Goal: Entertainment & Leisure: Consume media (video, audio)

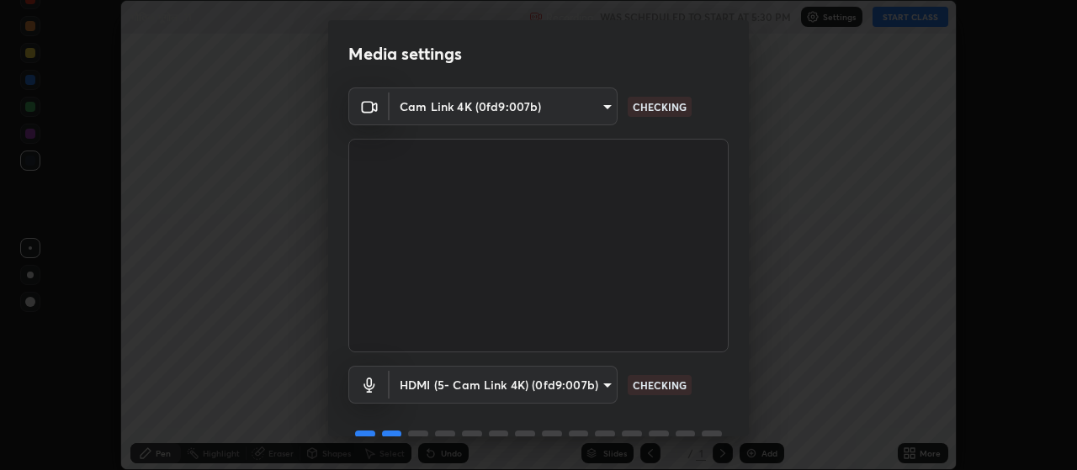
scroll to position [82, 0]
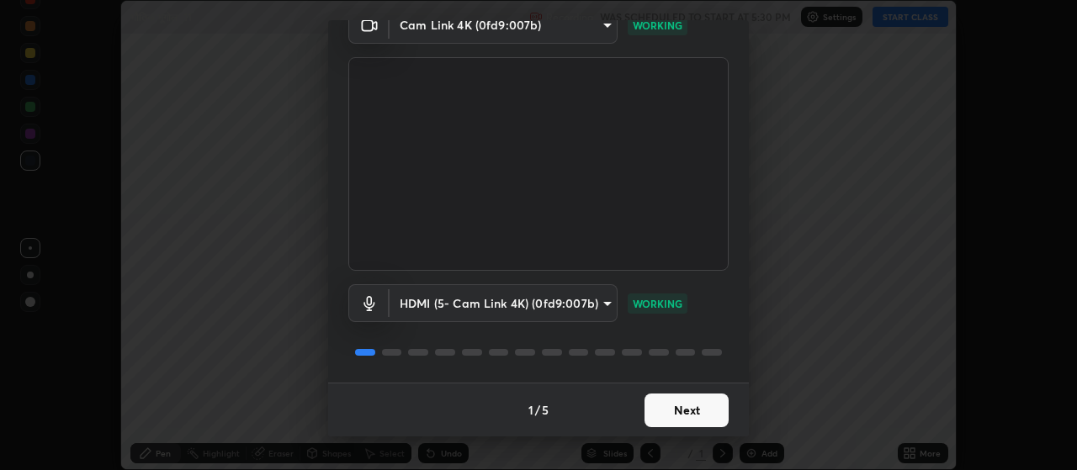
click at [687, 414] on button "Next" at bounding box center [687, 411] width 84 height 34
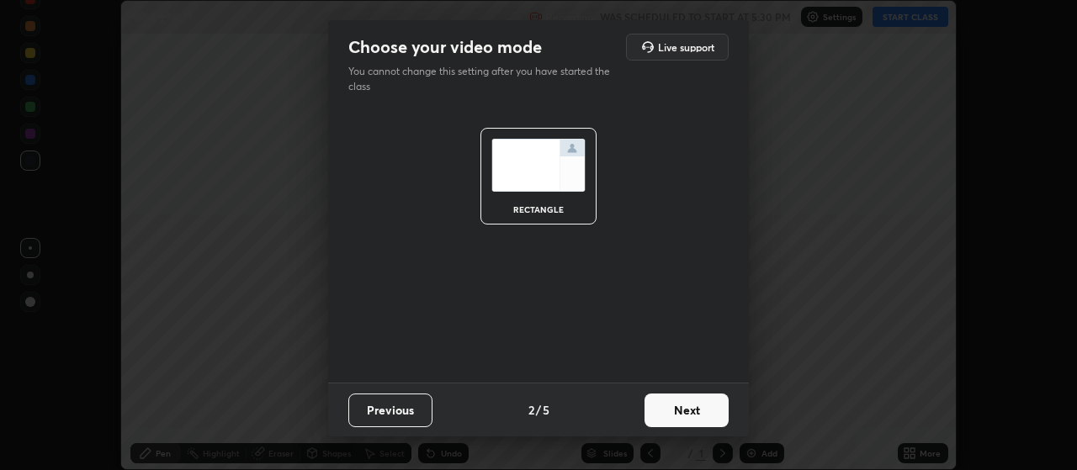
scroll to position [0, 0]
click at [690, 414] on button "Next" at bounding box center [687, 411] width 84 height 34
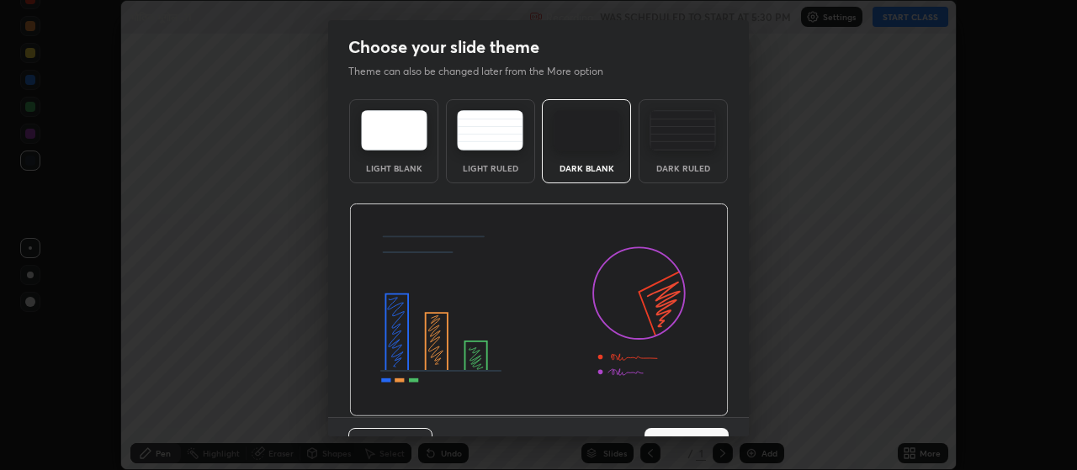
click at [693, 412] on img at bounding box center [539, 311] width 380 height 214
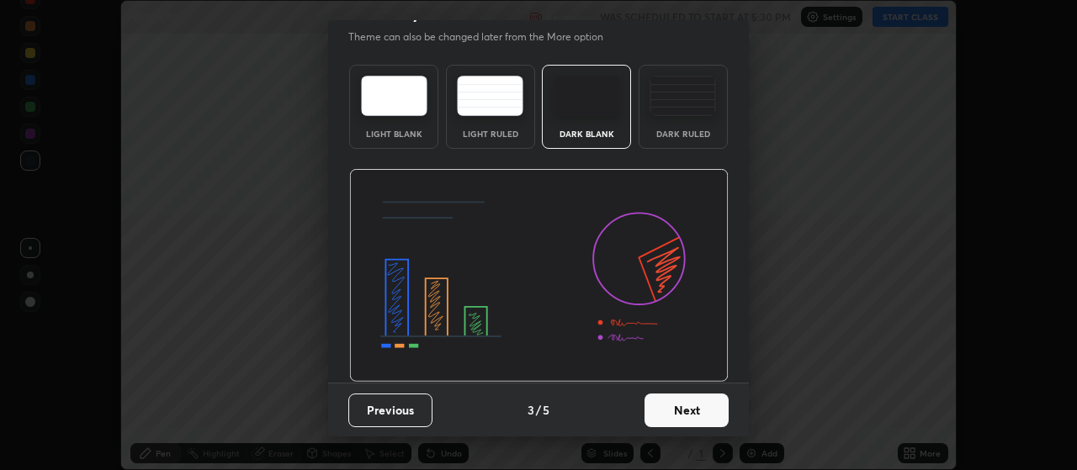
click at [695, 411] on button "Next" at bounding box center [687, 411] width 84 height 34
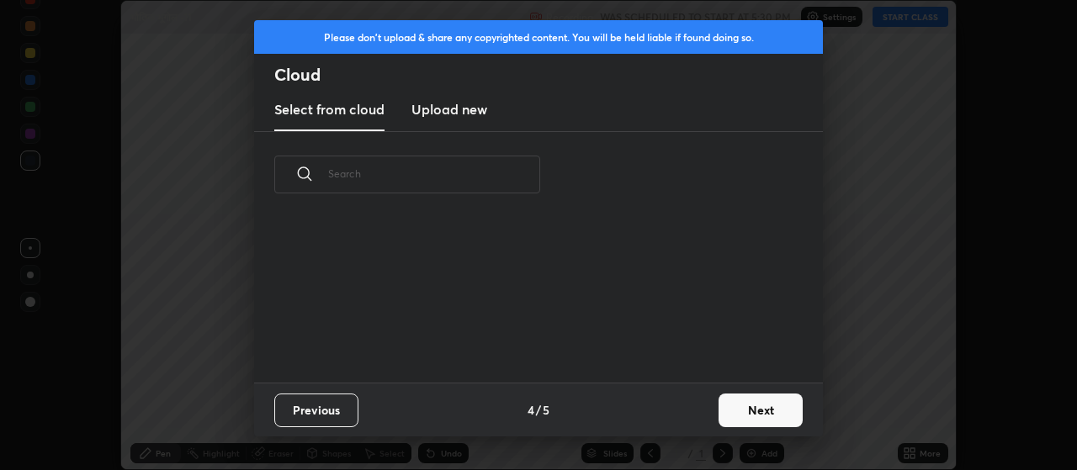
scroll to position [0, 0]
click at [699, 414] on div "Previous 4 / 5 Next" at bounding box center [538, 410] width 569 height 54
click at [755, 412] on button "Next" at bounding box center [761, 411] width 84 height 34
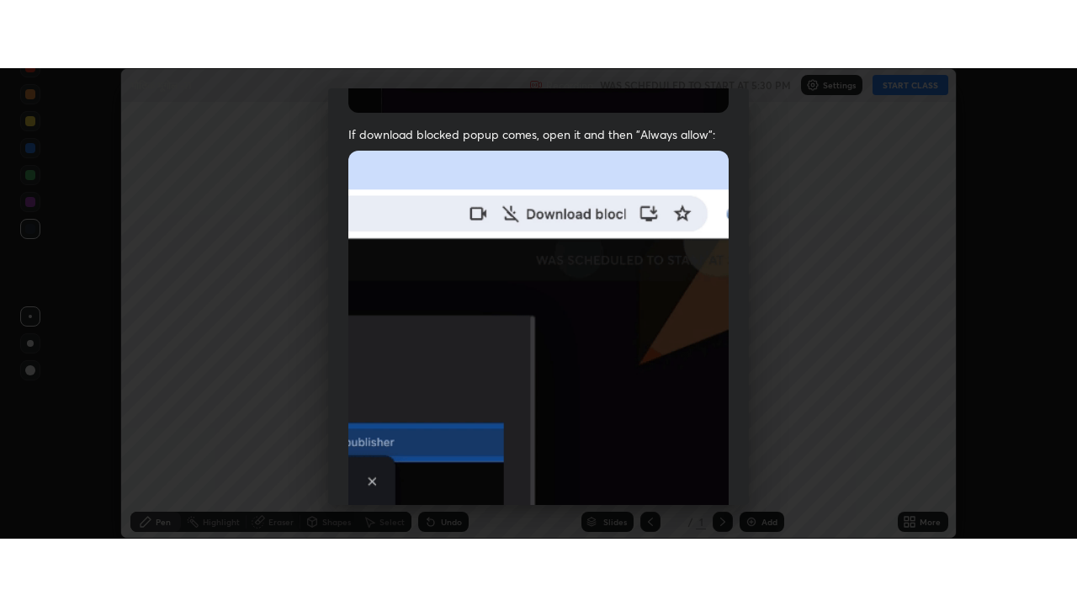
scroll to position [425, 0]
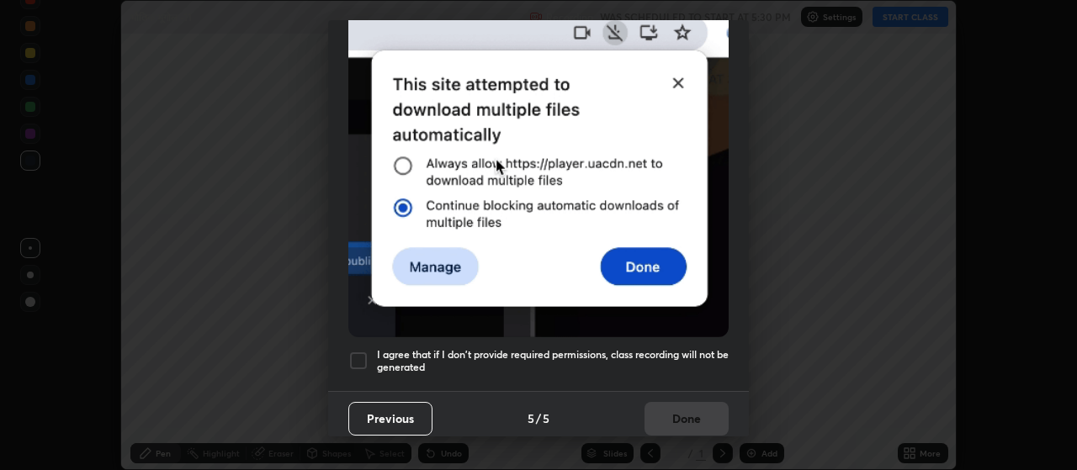
click at [358, 351] on div at bounding box center [358, 361] width 20 height 20
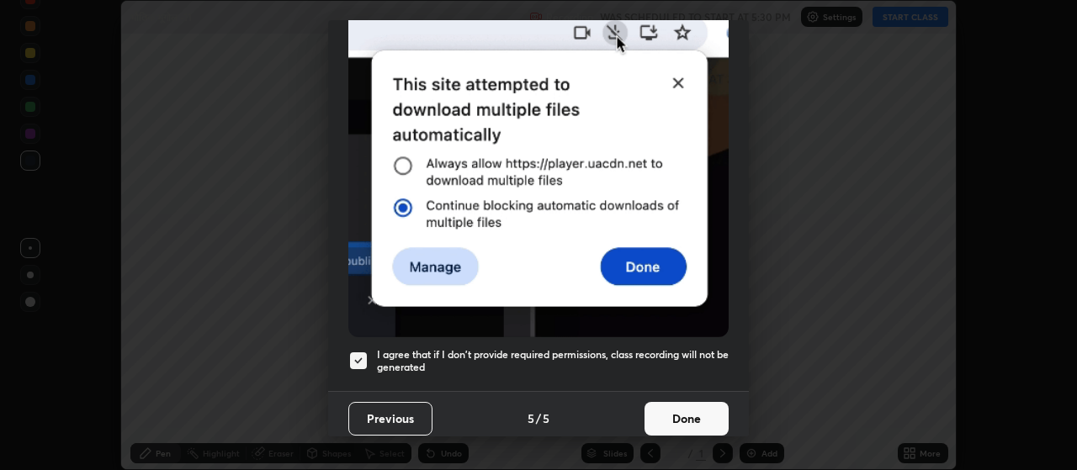
click at [684, 410] on button "Done" at bounding box center [687, 419] width 84 height 34
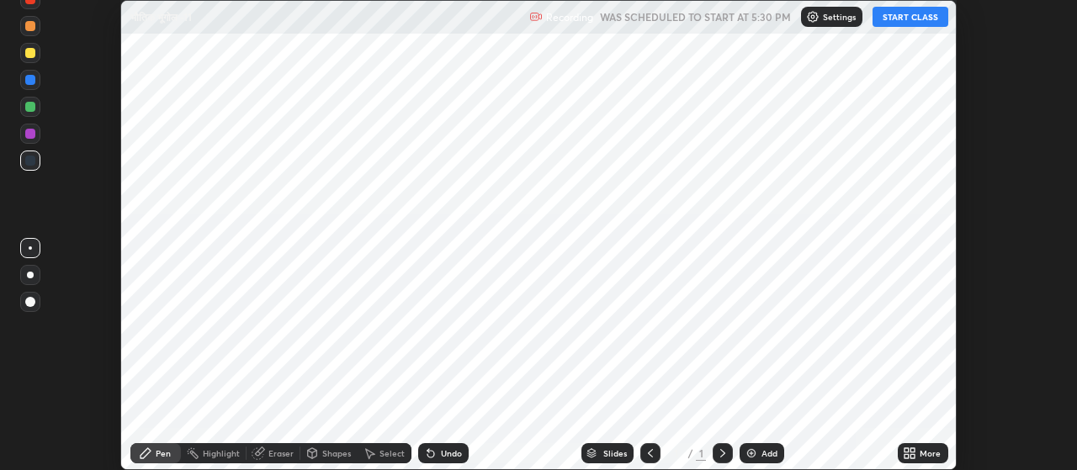
click at [764, 450] on div "Add" at bounding box center [770, 453] width 16 height 8
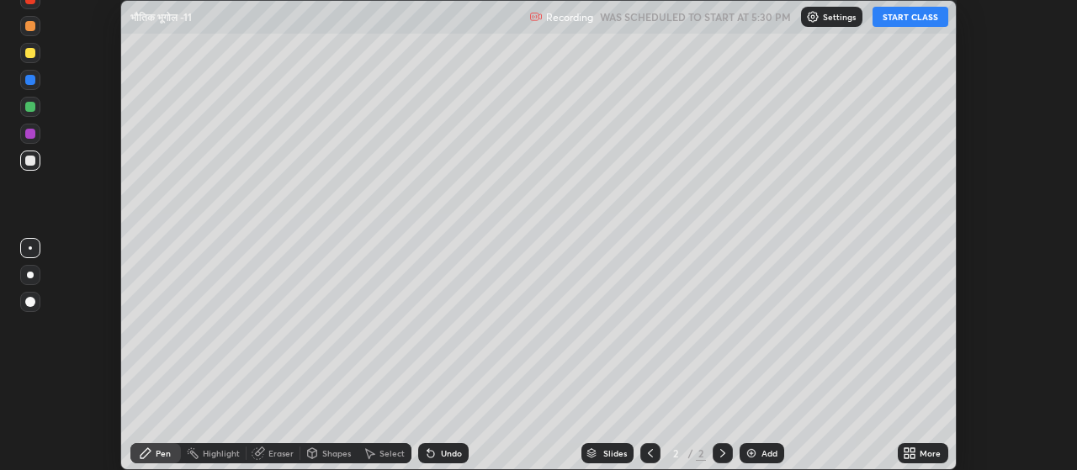
click at [913, 456] on icon at bounding box center [913, 456] width 4 height 4
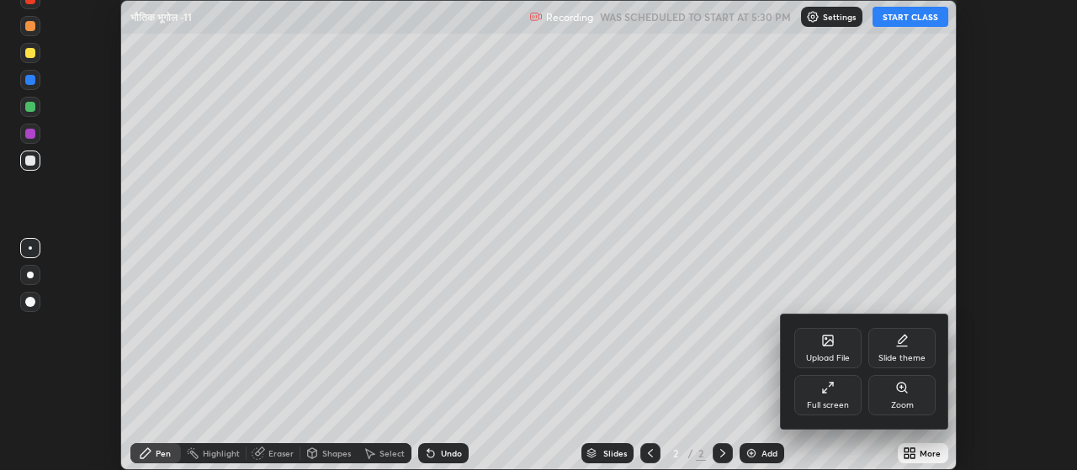
click at [819, 396] on div "Full screen" at bounding box center [827, 395] width 67 height 40
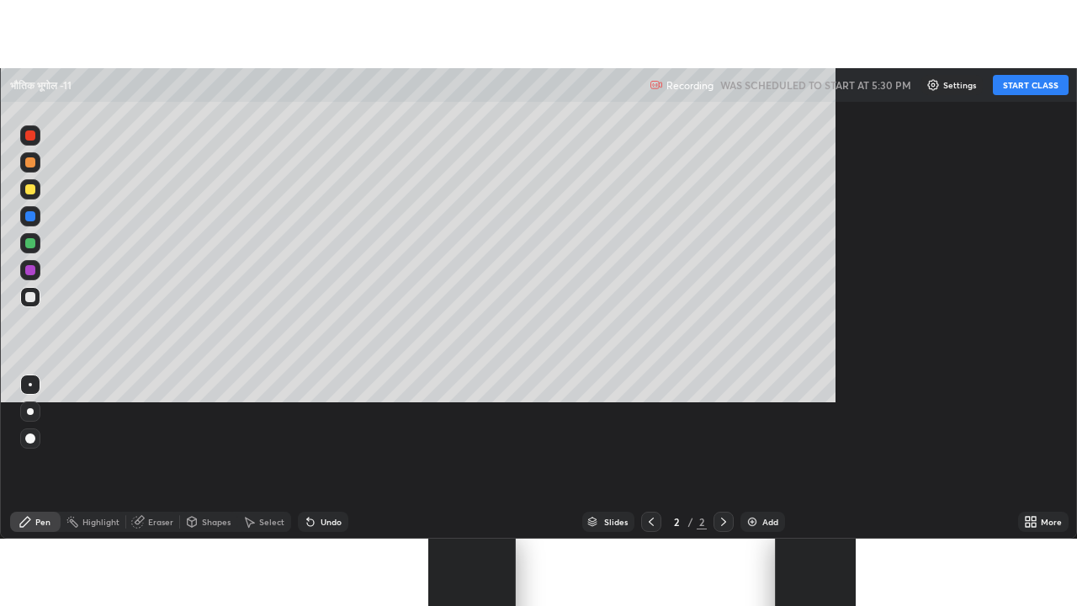
scroll to position [606, 1077]
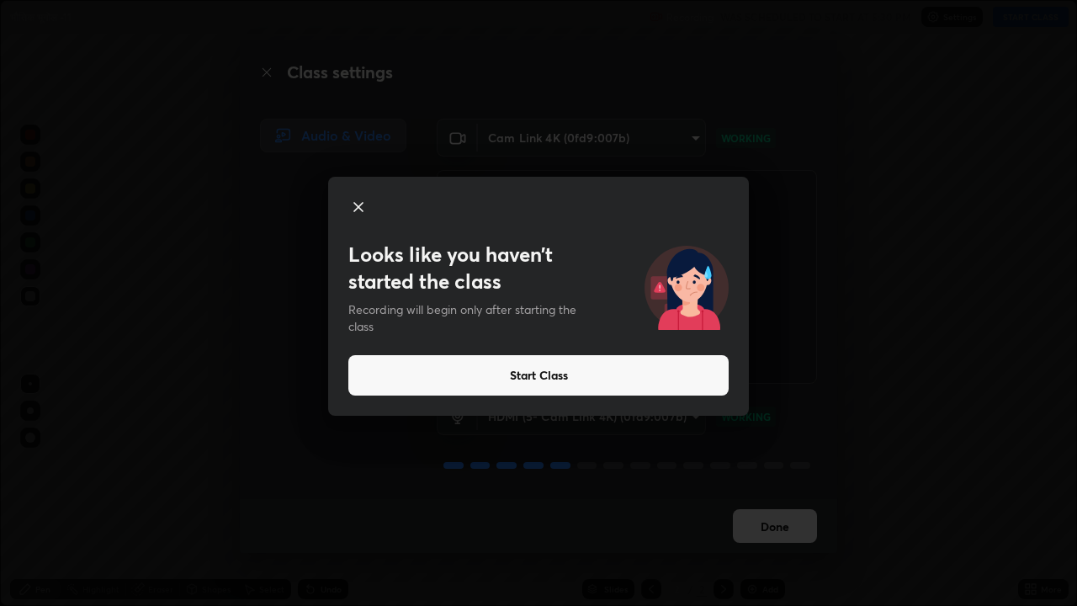
click at [463, 378] on button "Start Class" at bounding box center [538, 375] width 380 height 40
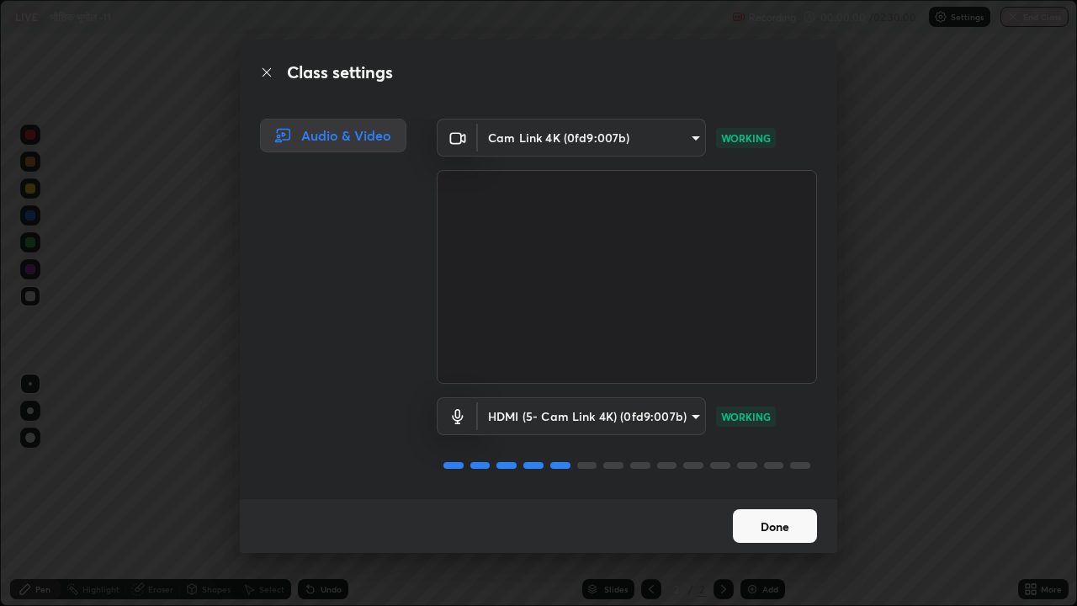
click at [768, 470] on button "Done" at bounding box center [775, 526] width 84 height 34
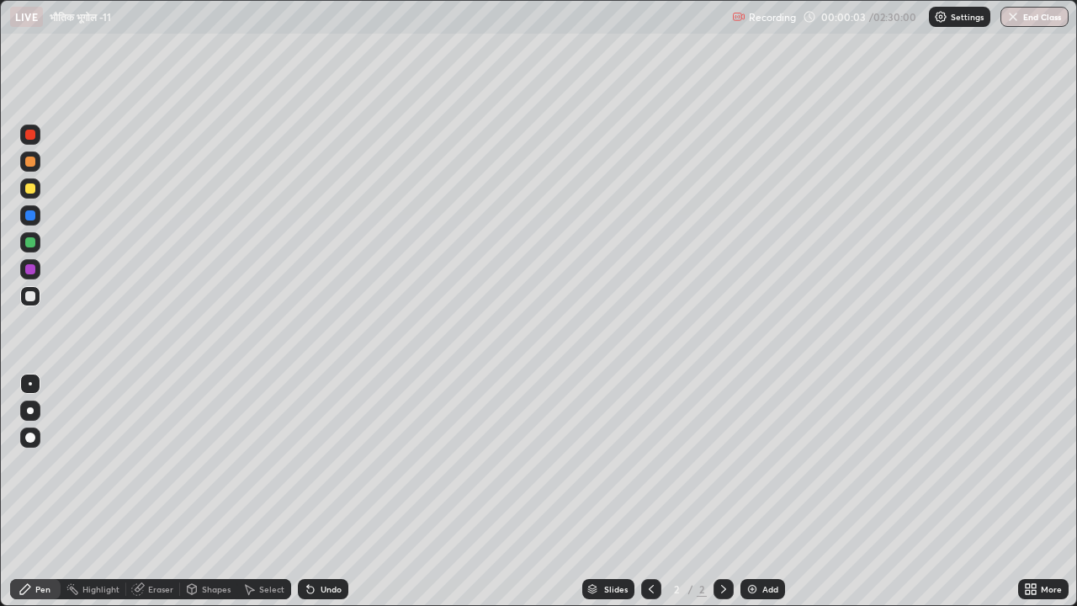
click at [334, 470] on div "Undo" at bounding box center [331, 589] width 21 height 8
click at [311, 470] on div "Undo" at bounding box center [323, 589] width 50 height 20
click at [652, 470] on icon at bounding box center [651, 588] width 13 height 13
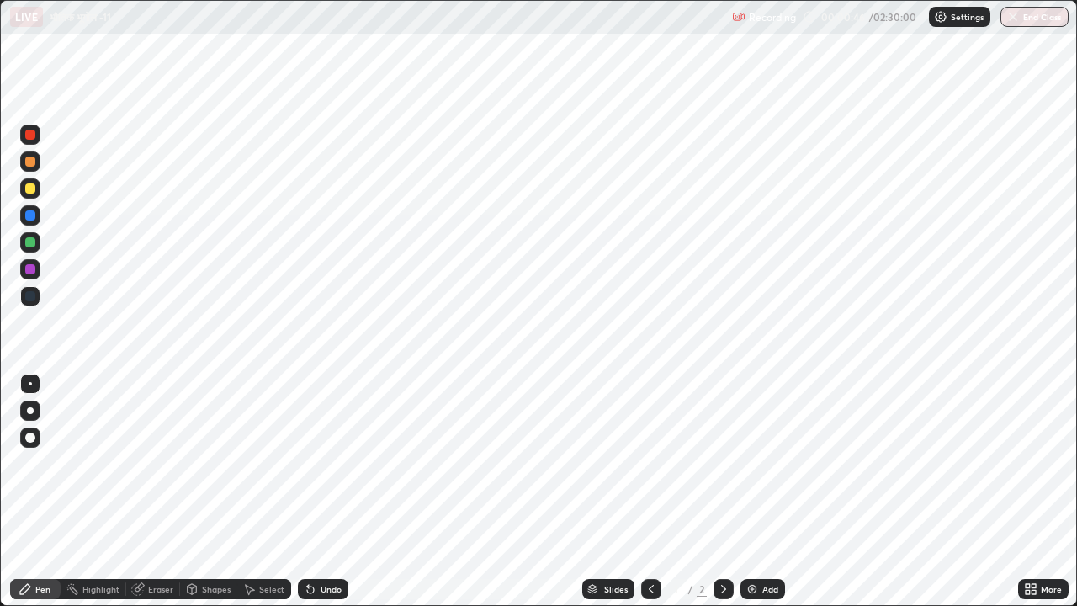
click at [722, 470] on icon at bounding box center [723, 589] width 5 height 8
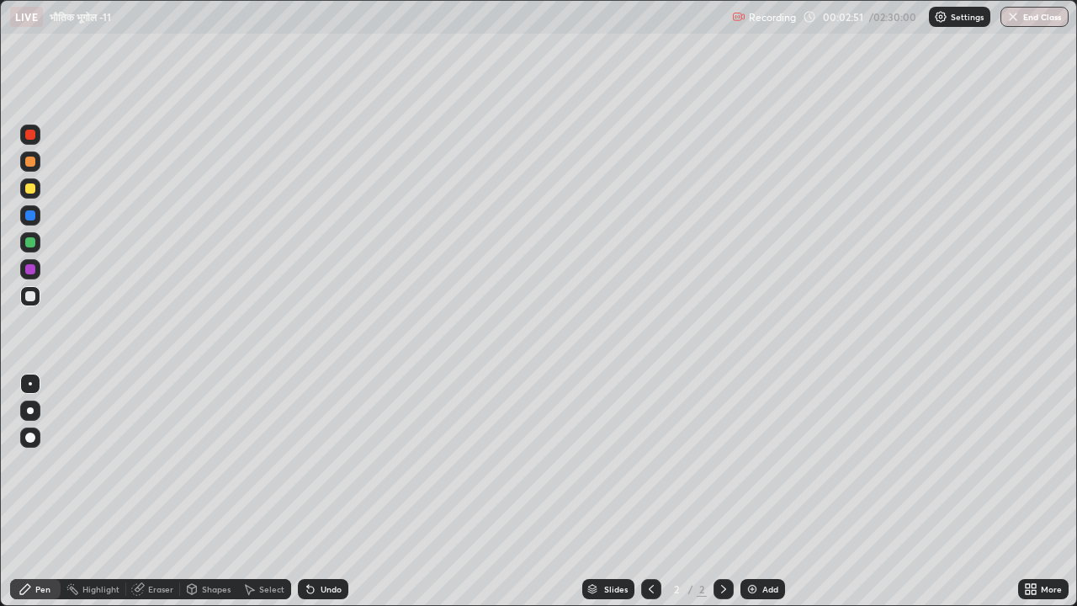
click at [315, 470] on div "Undo" at bounding box center [323, 589] width 50 height 20
click at [324, 470] on div "Undo" at bounding box center [331, 589] width 21 height 8
click at [30, 221] on div at bounding box center [30, 215] width 20 height 20
click at [755, 470] on img at bounding box center [752, 588] width 13 height 13
click at [29, 417] on div at bounding box center [30, 411] width 20 height 20
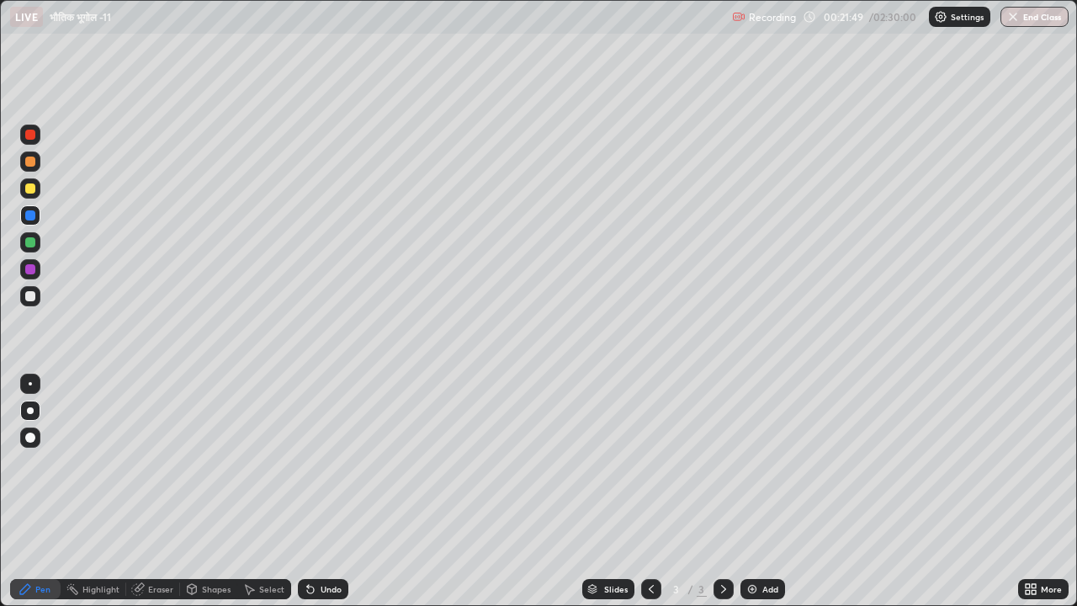
click at [29, 191] on div at bounding box center [30, 188] width 10 height 10
click at [29, 247] on div at bounding box center [30, 242] width 20 height 20
click at [32, 295] on div at bounding box center [30, 296] width 10 height 10
click at [307, 470] on icon at bounding box center [310, 590] width 7 height 7
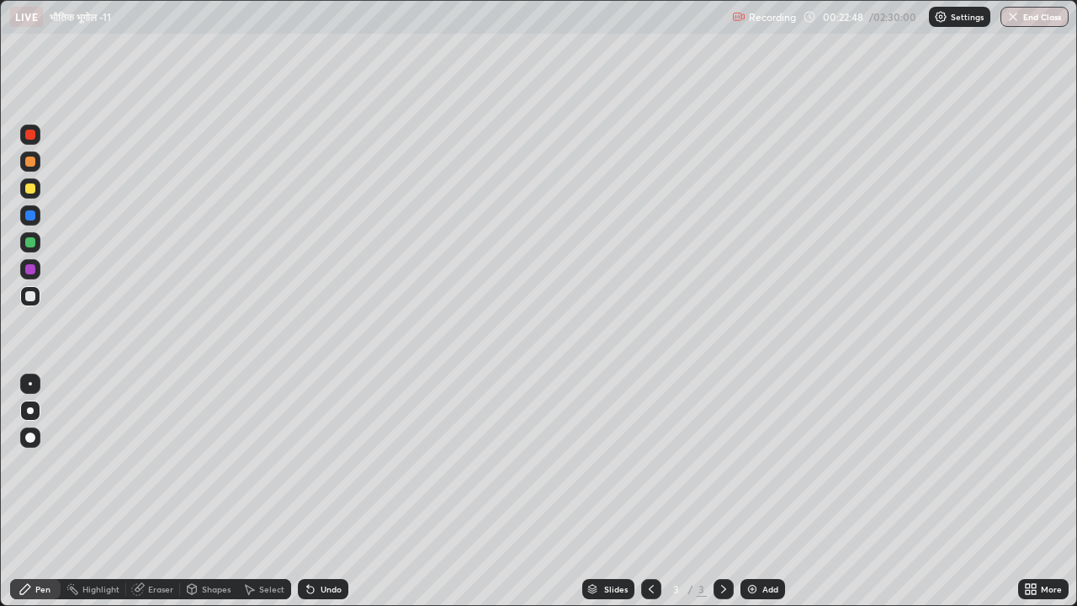
click at [307, 470] on icon at bounding box center [310, 588] width 13 height 13
click at [308, 470] on icon at bounding box center [310, 588] width 13 height 13
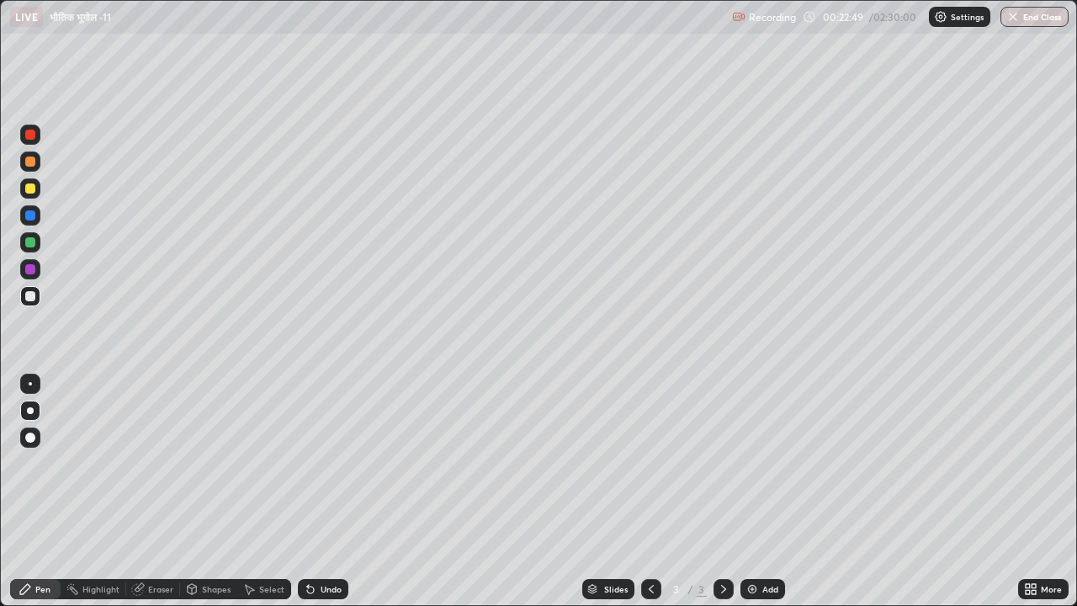
click at [307, 470] on icon at bounding box center [310, 588] width 13 height 13
click at [308, 470] on icon at bounding box center [310, 590] width 7 height 7
click at [307, 470] on icon at bounding box center [310, 590] width 7 height 7
click at [310, 470] on icon at bounding box center [310, 590] width 7 height 7
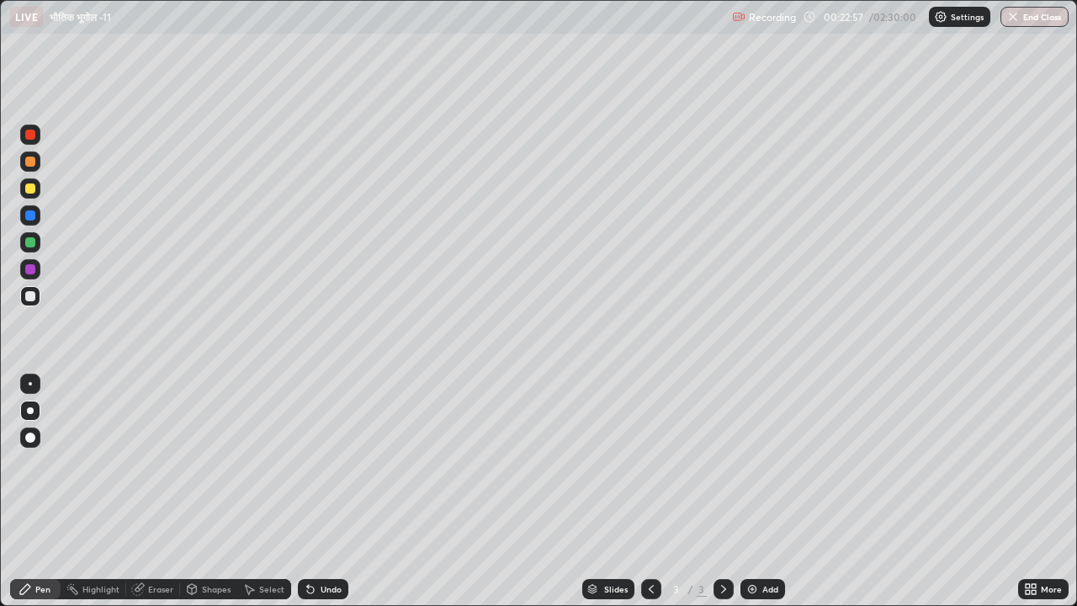
click at [34, 271] on div at bounding box center [30, 269] width 10 height 10
click at [26, 295] on div at bounding box center [30, 296] width 10 height 10
click at [27, 236] on div at bounding box center [30, 242] width 20 height 20
click at [32, 192] on div at bounding box center [30, 188] width 10 height 10
click at [28, 214] on div at bounding box center [30, 215] width 10 height 10
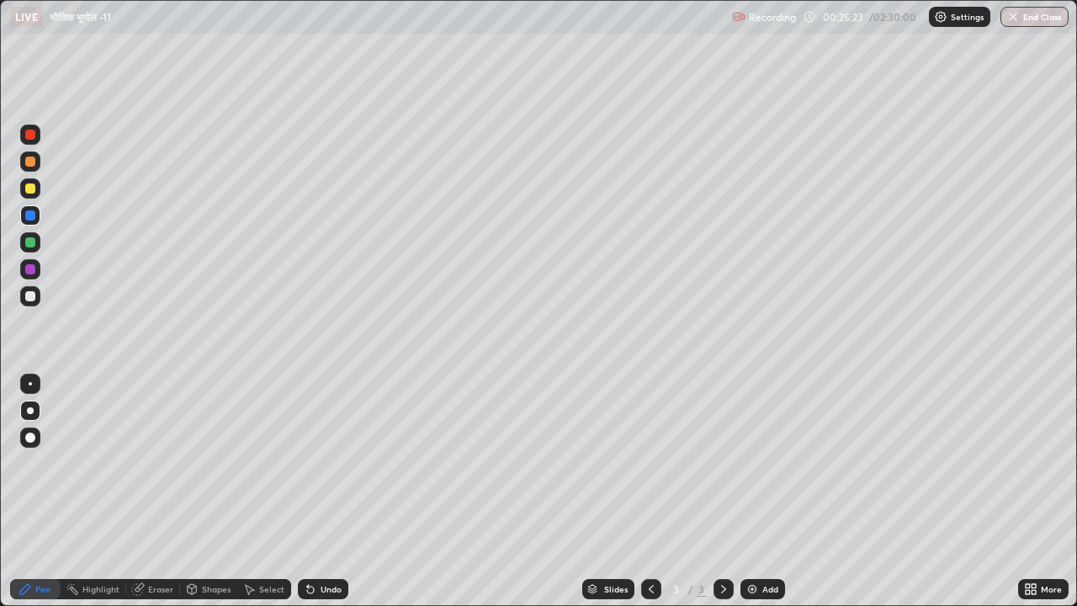
click at [30, 189] on div at bounding box center [30, 188] width 10 height 10
click at [28, 244] on div at bounding box center [30, 242] width 10 height 10
click at [23, 246] on div at bounding box center [30, 242] width 20 height 20
click at [29, 189] on div at bounding box center [30, 188] width 10 height 10
click at [25, 166] on div at bounding box center [30, 161] width 20 height 20
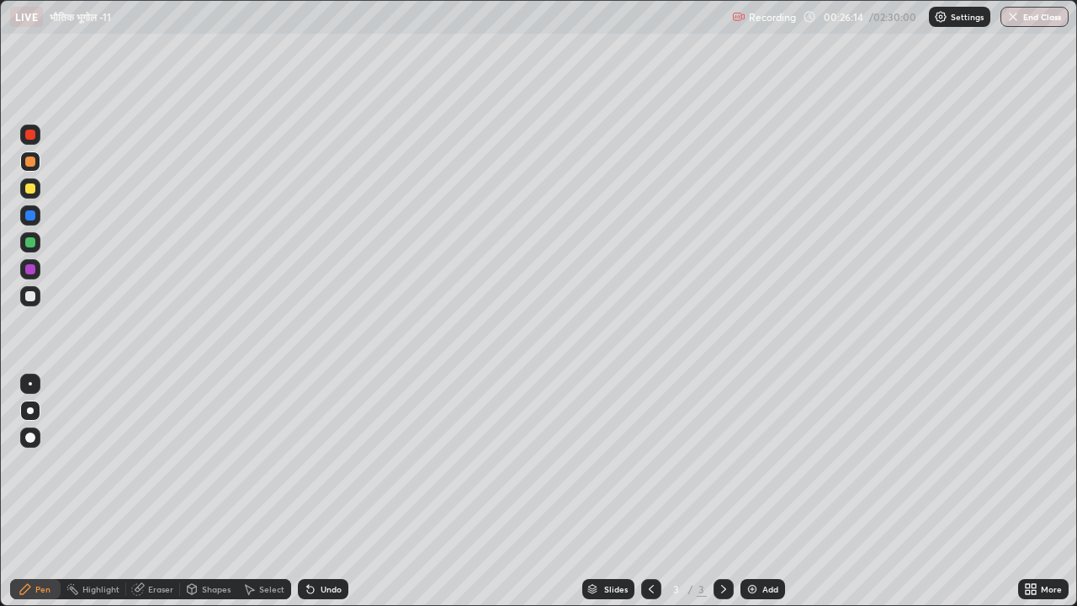
click at [33, 271] on div at bounding box center [30, 269] width 10 height 10
click at [312, 470] on icon at bounding box center [310, 588] width 13 height 13
click at [316, 470] on div "Undo" at bounding box center [323, 589] width 50 height 20
click at [29, 244] on div at bounding box center [30, 242] width 10 height 10
click at [30, 190] on div at bounding box center [30, 188] width 10 height 10
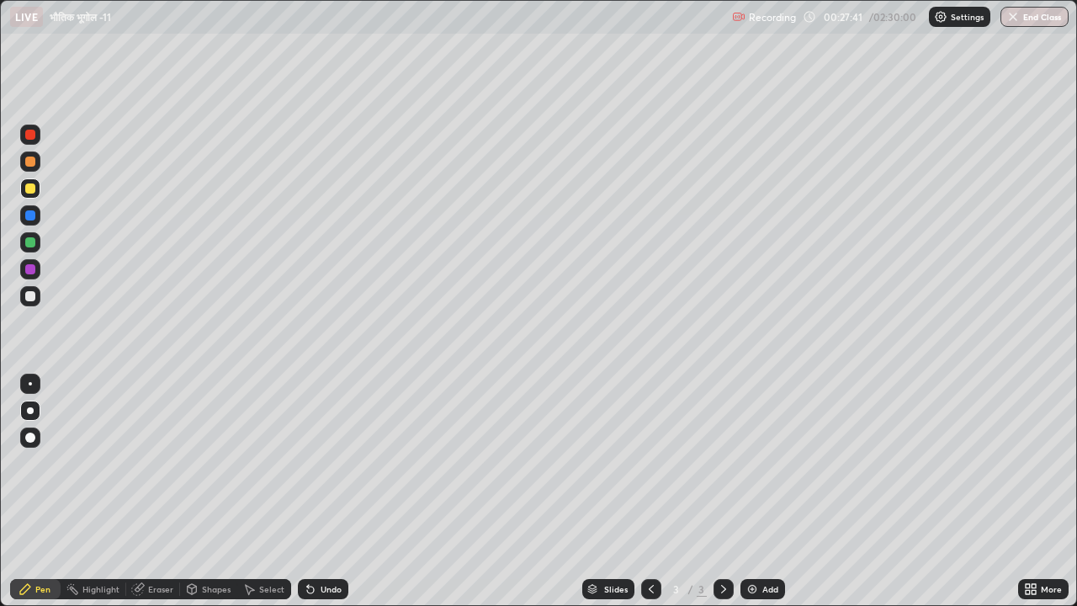
click at [748, 470] on img at bounding box center [752, 588] width 13 height 13
click at [29, 239] on div at bounding box center [30, 242] width 10 height 10
click at [29, 186] on div at bounding box center [30, 188] width 10 height 10
click at [28, 268] on div at bounding box center [30, 269] width 10 height 10
click at [28, 194] on div at bounding box center [30, 188] width 20 height 20
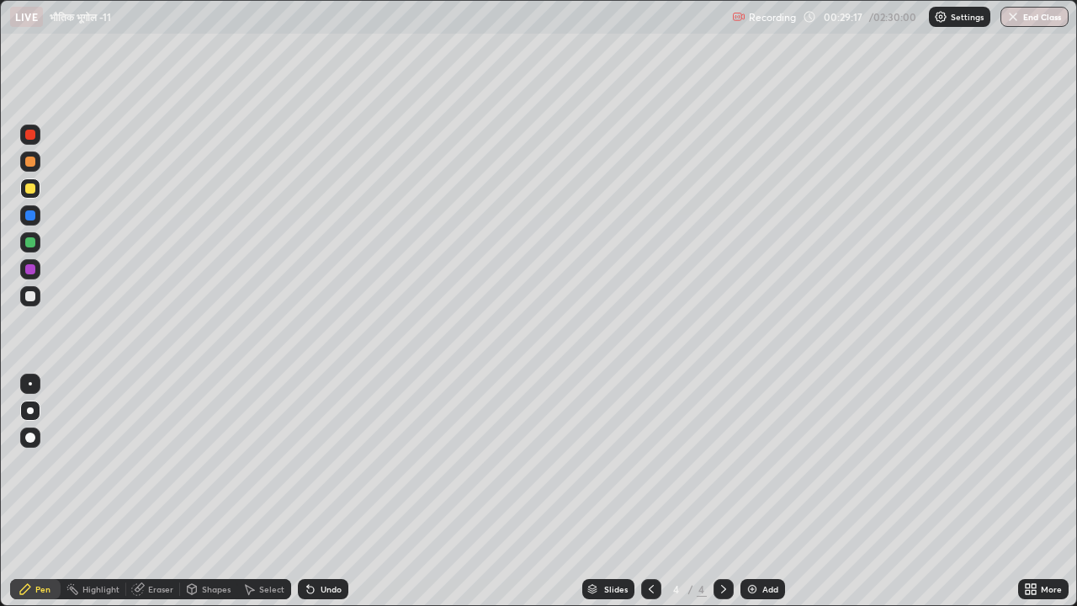
click at [28, 242] on div at bounding box center [30, 242] width 10 height 10
click at [29, 240] on div at bounding box center [30, 242] width 10 height 10
click at [25, 242] on div at bounding box center [30, 242] width 10 height 10
click at [30, 192] on div at bounding box center [30, 188] width 10 height 10
click at [32, 270] on div at bounding box center [30, 269] width 10 height 10
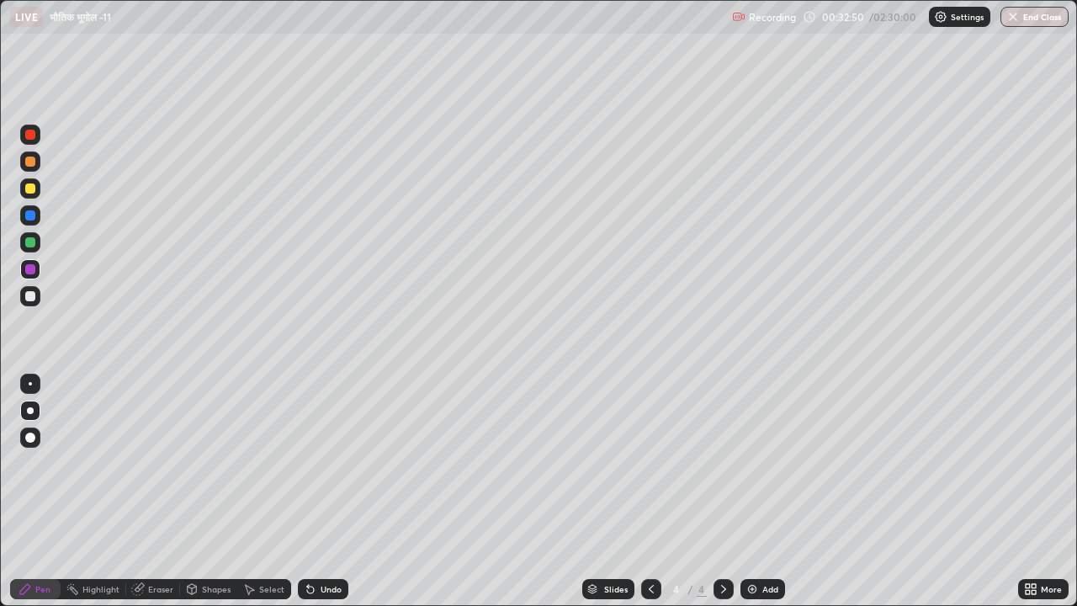
click at [27, 284] on div at bounding box center [30, 296] width 20 height 27
click at [29, 242] on div at bounding box center [30, 242] width 10 height 10
click at [29, 294] on div at bounding box center [30, 296] width 10 height 10
click at [28, 269] on div at bounding box center [30, 269] width 10 height 10
click at [31, 193] on div at bounding box center [30, 188] width 10 height 10
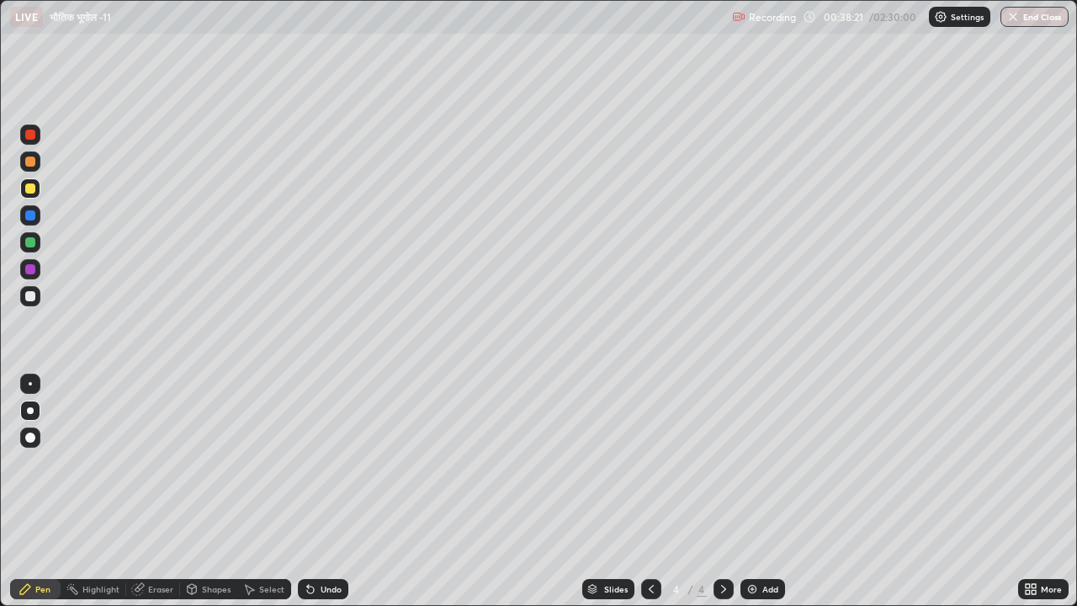
click at [32, 215] on div at bounding box center [30, 215] width 10 height 10
click at [29, 243] on div at bounding box center [30, 242] width 10 height 10
click at [750, 470] on img at bounding box center [752, 588] width 13 height 13
click at [27, 295] on div at bounding box center [30, 296] width 10 height 10
click at [31, 246] on div at bounding box center [30, 242] width 10 height 10
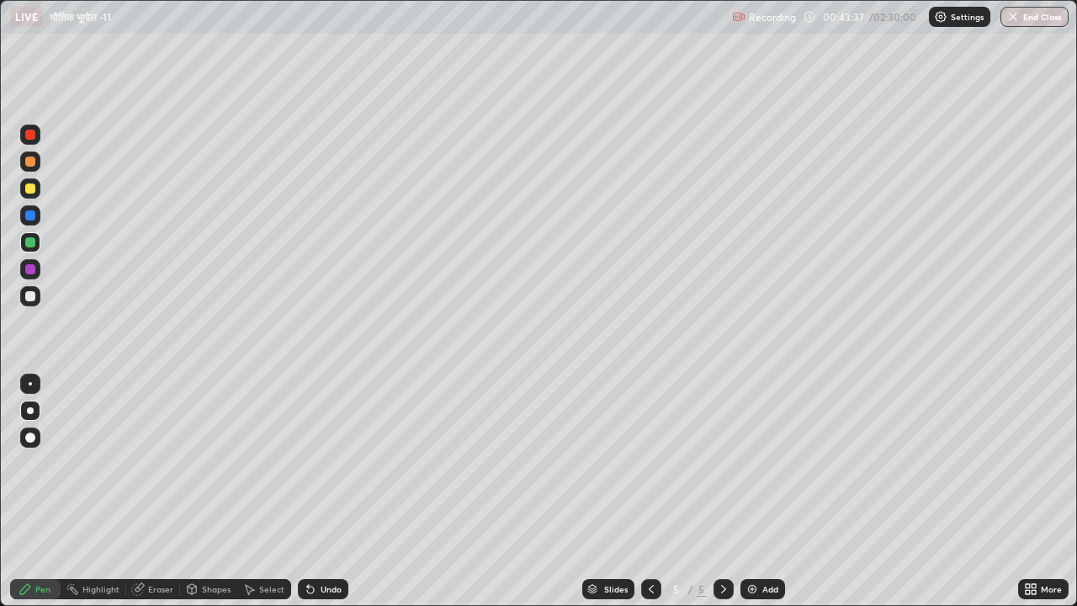
click at [31, 185] on div at bounding box center [30, 188] width 10 height 10
click at [30, 220] on div at bounding box center [30, 215] width 10 height 10
click at [29, 162] on div at bounding box center [30, 162] width 10 height 10
click at [28, 220] on div at bounding box center [30, 215] width 10 height 10
click at [29, 247] on div at bounding box center [30, 242] width 20 height 20
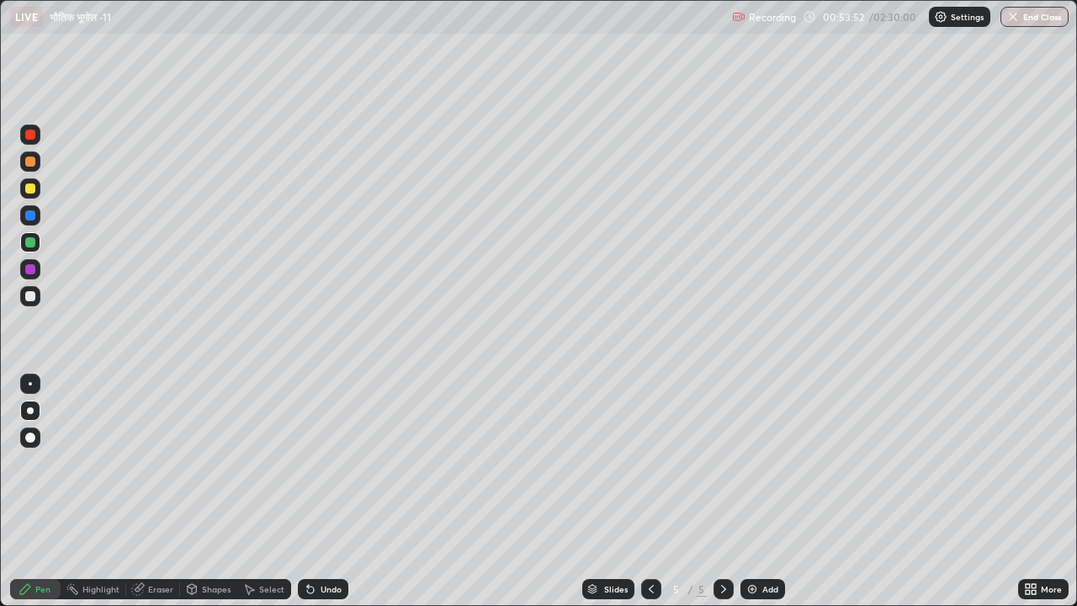
click at [35, 189] on div at bounding box center [30, 188] width 10 height 10
click at [30, 295] on div at bounding box center [30, 296] width 10 height 10
click at [757, 470] on img at bounding box center [752, 588] width 13 height 13
click at [29, 267] on div at bounding box center [30, 269] width 10 height 10
click at [33, 220] on div at bounding box center [30, 215] width 10 height 10
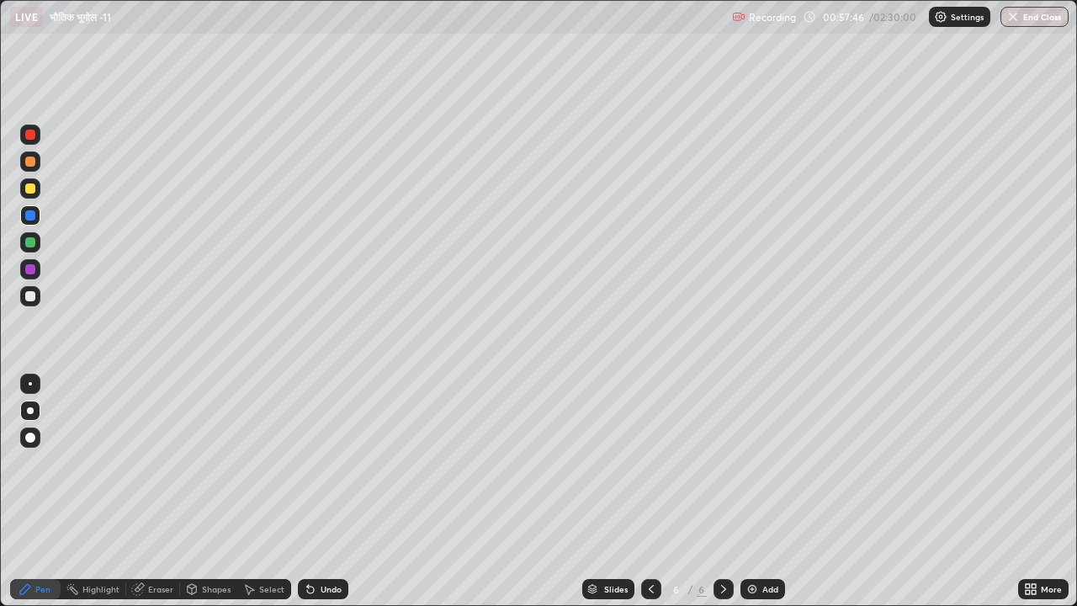
click at [31, 195] on div at bounding box center [30, 188] width 20 height 20
click at [31, 164] on div at bounding box center [30, 162] width 10 height 10
click at [32, 244] on div at bounding box center [30, 242] width 10 height 10
click at [31, 191] on div at bounding box center [30, 188] width 10 height 10
click at [30, 163] on div at bounding box center [30, 162] width 10 height 10
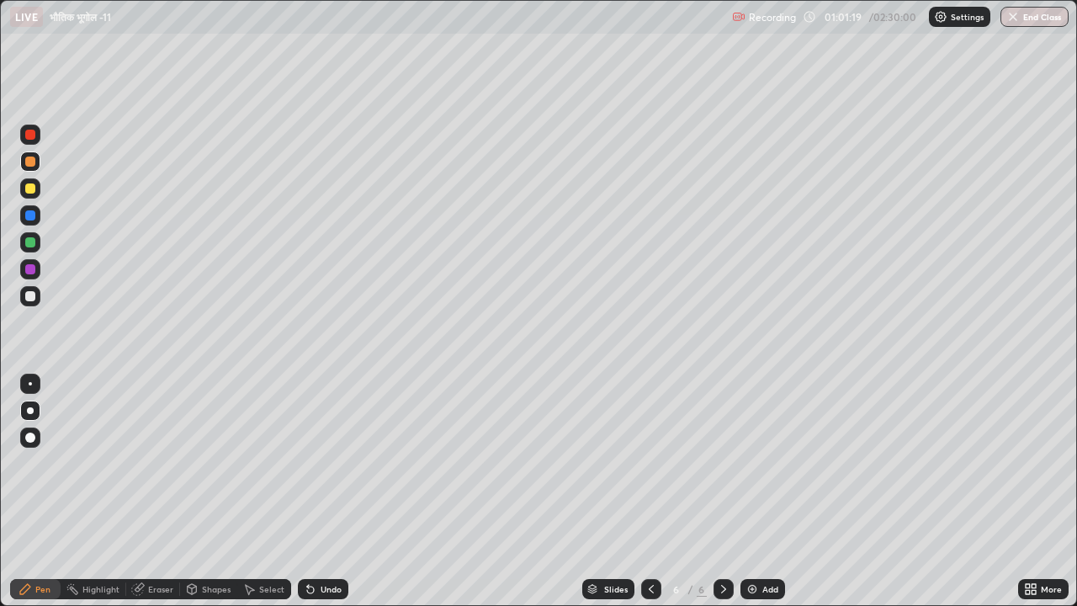
click at [105, 470] on div "Highlight" at bounding box center [100, 589] width 37 height 8
click at [34, 187] on div at bounding box center [30, 188] width 10 height 10
click at [42, 470] on div "Pen" at bounding box center [35, 589] width 50 height 20
click at [28, 238] on div at bounding box center [30, 242] width 10 height 10
click at [316, 470] on div "Undo" at bounding box center [323, 589] width 50 height 20
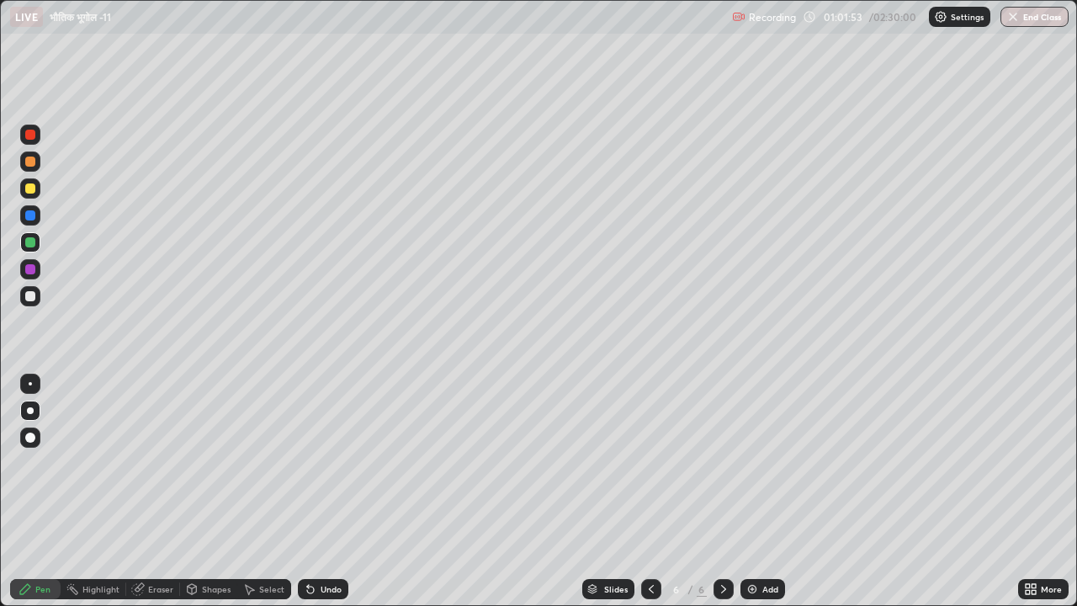
click at [97, 470] on div "Highlight" at bounding box center [100, 589] width 37 height 8
click at [26, 470] on div at bounding box center [30, 532] width 20 height 20
click at [35, 190] on div at bounding box center [30, 188] width 10 height 10
click at [39, 470] on div "Pen" at bounding box center [42, 589] width 15 height 8
click at [33, 191] on div at bounding box center [30, 188] width 10 height 10
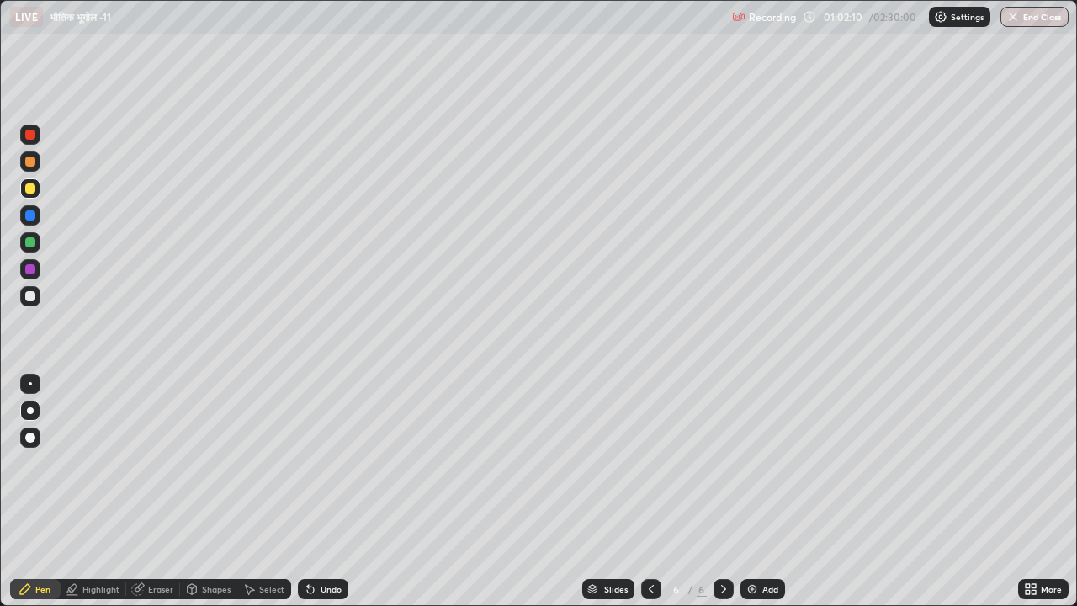
click at [33, 137] on div at bounding box center [30, 135] width 10 height 10
click at [36, 274] on div at bounding box center [30, 269] width 20 height 20
click at [30, 297] on div at bounding box center [30, 296] width 10 height 10
click at [33, 242] on div at bounding box center [30, 242] width 10 height 10
click at [29, 266] on div at bounding box center [30, 269] width 10 height 10
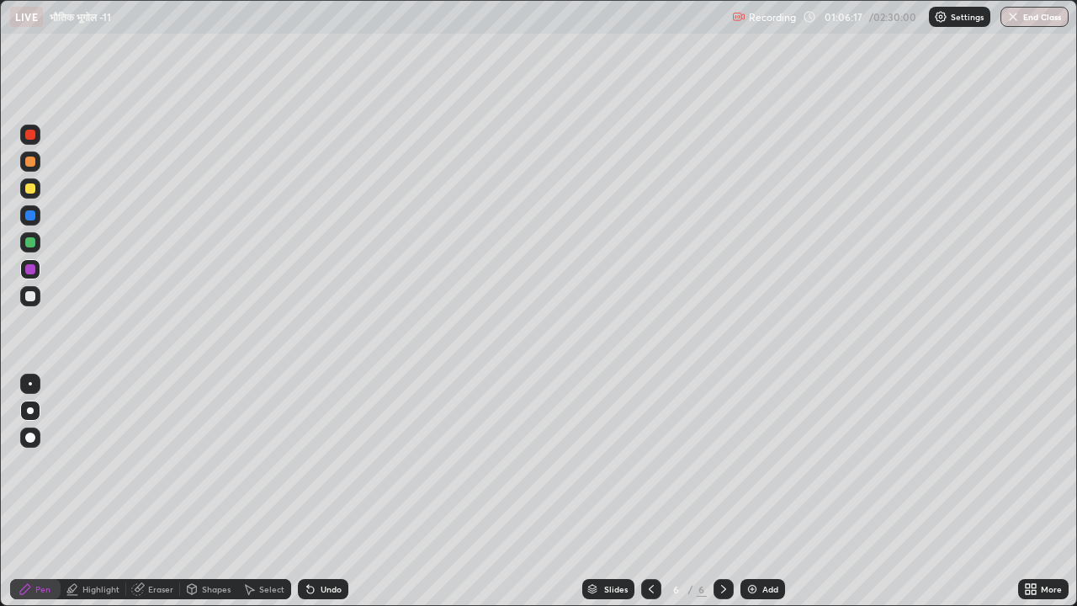
click at [93, 470] on div "Highlight" at bounding box center [100, 589] width 37 height 8
click at [40, 470] on div "Pen" at bounding box center [42, 589] width 15 height 8
click at [30, 436] on div at bounding box center [30, 438] width 10 height 10
click at [26, 292] on div at bounding box center [30, 296] width 10 height 10
click at [647, 470] on icon at bounding box center [651, 588] width 13 height 13
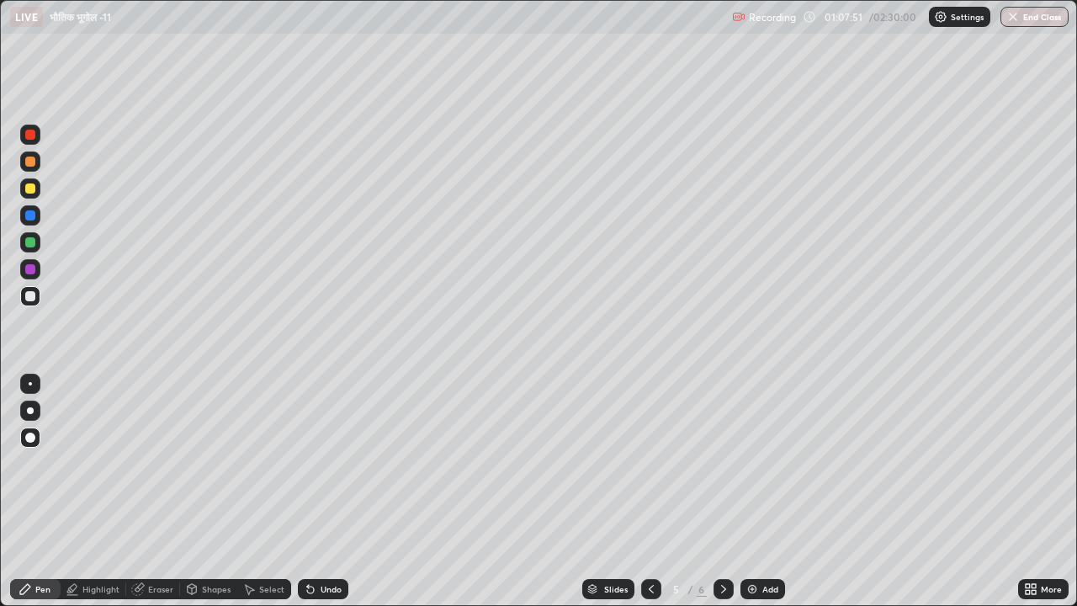
click at [723, 470] on icon at bounding box center [723, 588] width 13 height 13
click at [30, 215] on div at bounding box center [30, 215] width 10 height 10
click at [753, 470] on img at bounding box center [752, 588] width 13 height 13
click at [32, 193] on div at bounding box center [30, 188] width 10 height 10
click at [29, 163] on div at bounding box center [30, 162] width 10 height 10
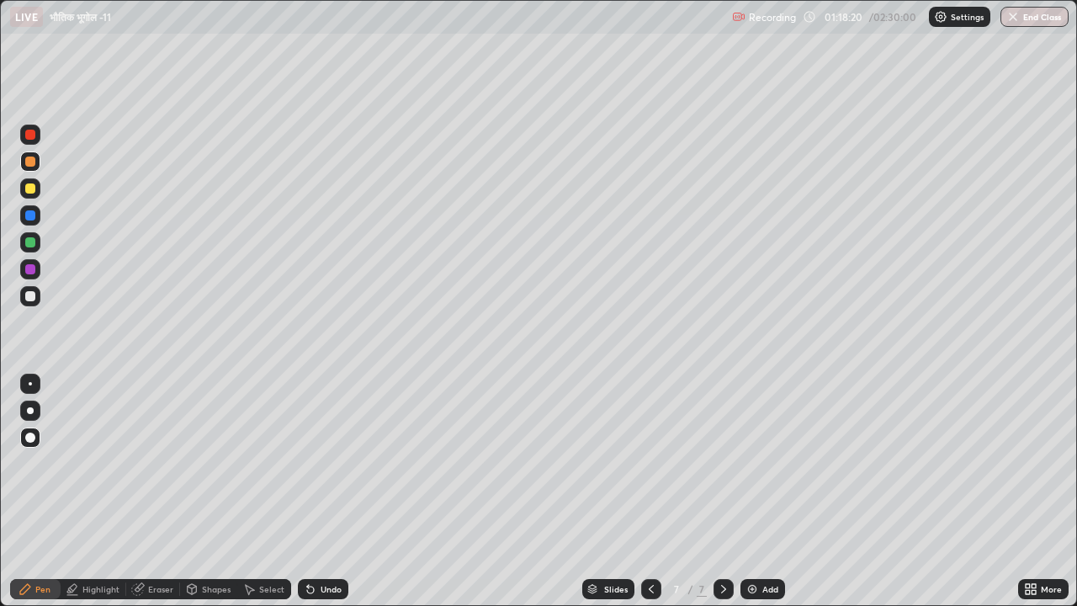
click at [32, 243] on div at bounding box center [30, 242] width 10 height 10
click at [30, 169] on div at bounding box center [30, 161] width 20 height 20
click at [23, 273] on div at bounding box center [30, 269] width 20 height 20
click at [34, 292] on div at bounding box center [30, 296] width 10 height 10
click at [28, 163] on div at bounding box center [30, 162] width 10 height 10
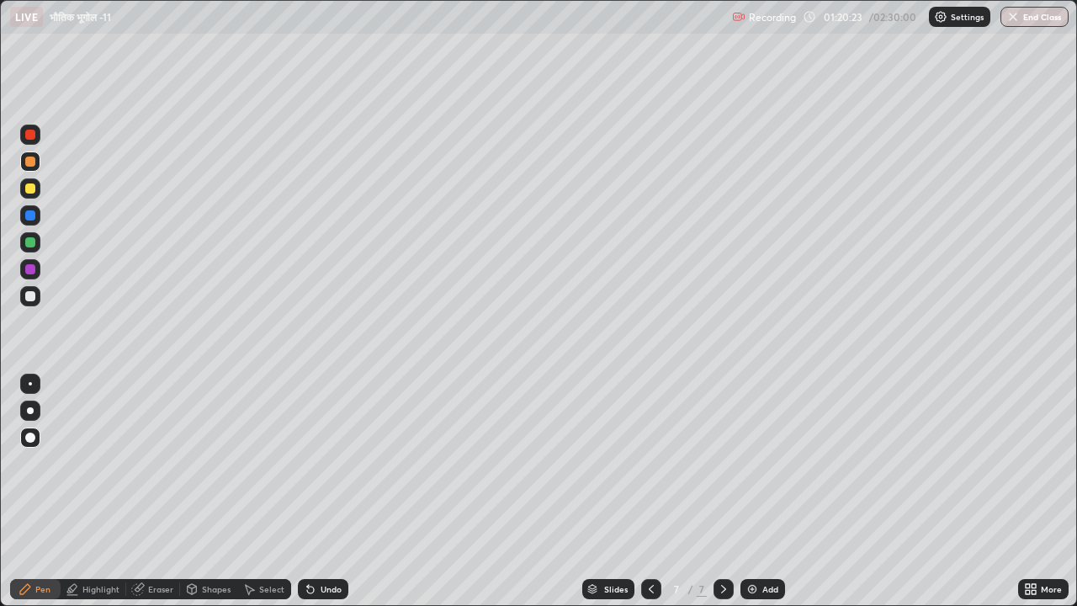
click at [27, 189] on div at bounding box center [30, 188] width 10 height 10
click at [32, 297] on div at bounding box center [30, 296] width 10 height 10
click at [34, 162] on div at bounding box center [30, 162] width 10 height 10
click at [28, 295] on div at bounding box center [30, 296] width 10 height 10
click at [32, 244] on div at bounding box center [30, 242] width 10 height 10
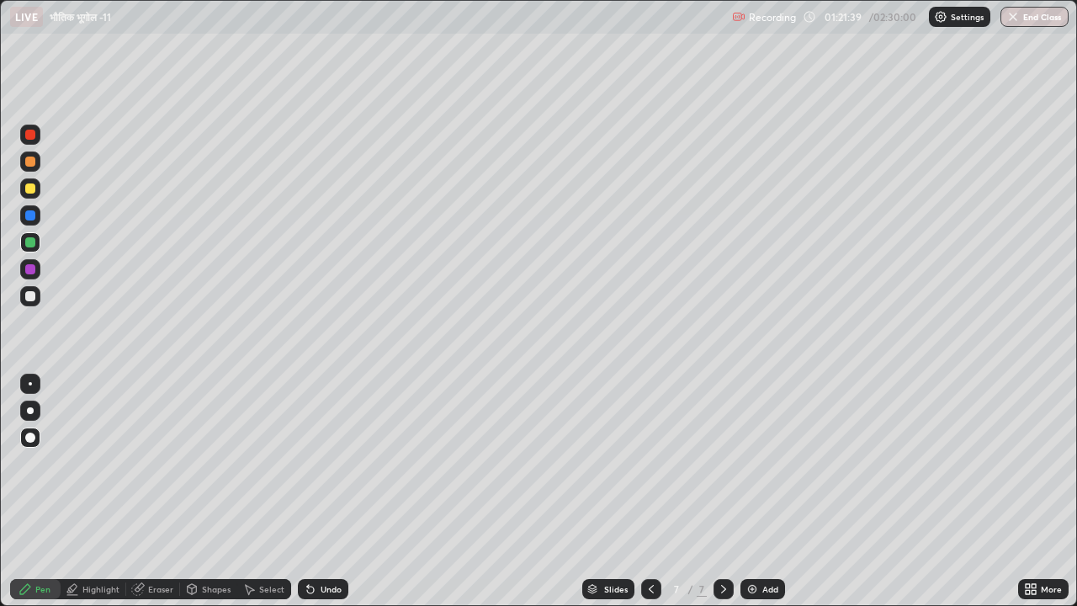
click at [104, 470] on div "Highlight" at bounding box center [100, 589] width 37 height 8
click at [32, 190] on div at bounding box center [30, 188] width 10 height 10
click at [35, 162] on div at bounding box center [30, 162] width 10 height 10
click at [34, 470] on div "Pen" at bounding box center [35, 589] width 50 height 20
click at [35, 215] on div at bounding box center [30, 215] width 20 height 20
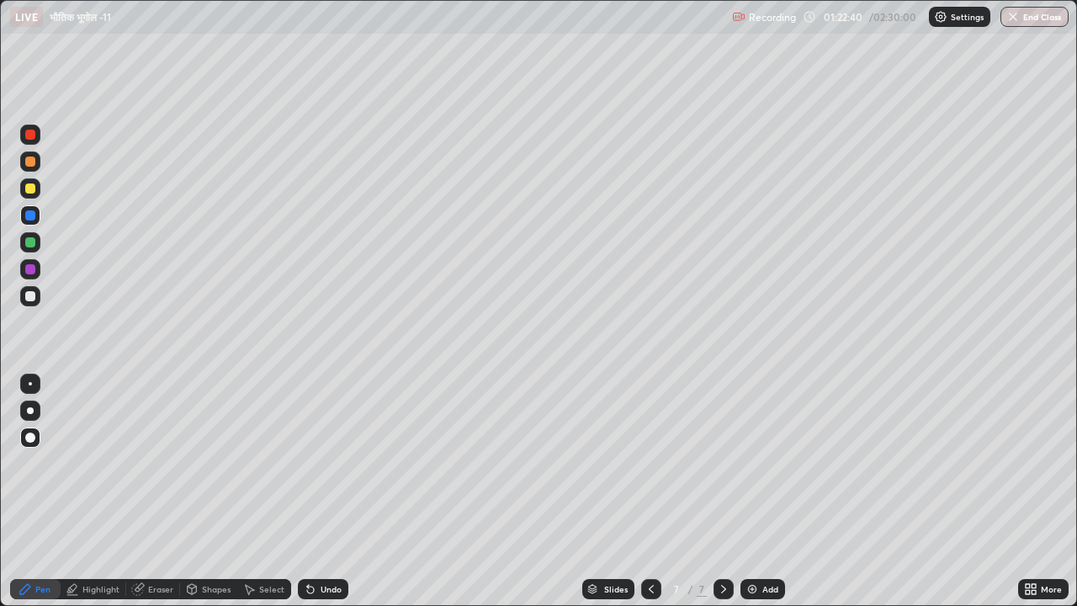
click at [27, 297] on div at bounding box center [30, 296] width 10 height 10
click at [29, 247] on div at bounding box center [30, 242] width 10 height 10
click at [37, 195] on div at bounding box center [30, 188] width 20 height 20
click at [27, 294] on div at bounding box center [30, 296] width 10 height 10
click at [25, 216] on div at bounding box center [30, 215] width 10 height 10
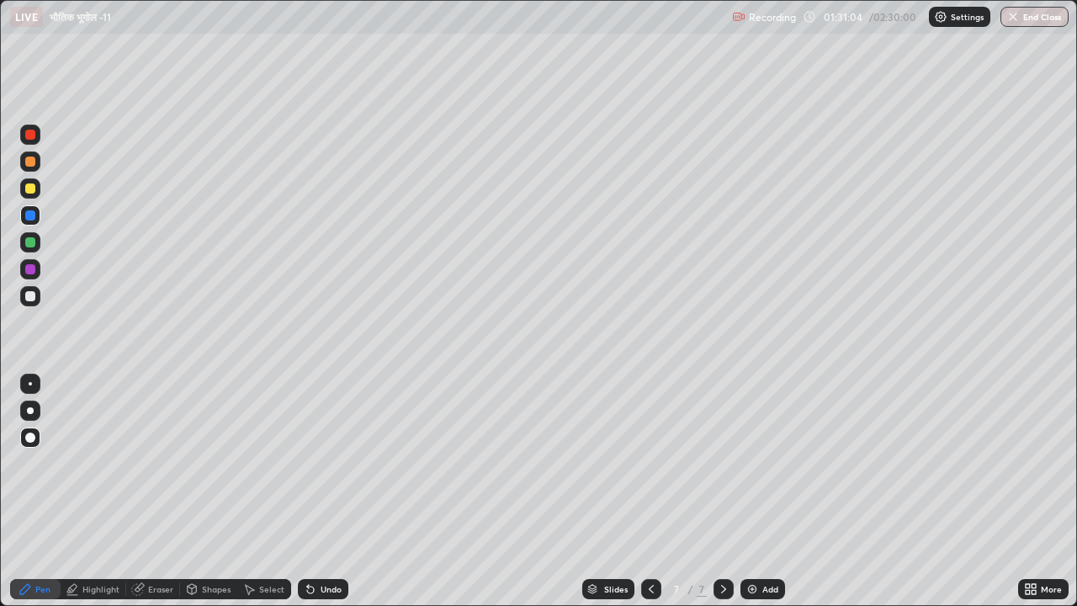
click at [30, 193] on div at bounding box center [30, 188] width 10 height 10
click at [29, 293] on div at bounding box center [30, 296] width 10 height 10
click at [31, 265] on div at bounding box center [30, 269] width 10 height 10
